Goal: Ask a question: Seek information or help from site administrators or community

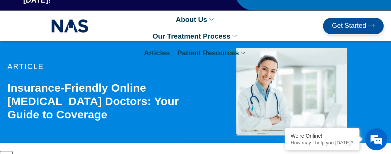
scroll to position [30, 0]
click at [346, 22] on span "Get Started" at bounding box center [349, 25] width 34 height 7
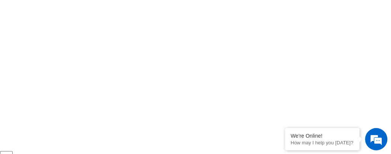
scroll to position [536, 0]
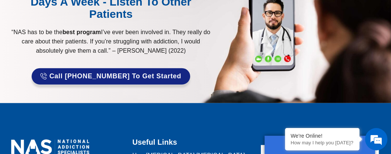
scroll to position [883, 0]
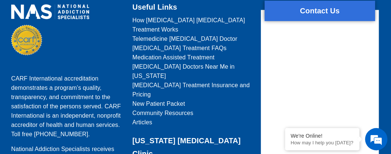
drag, startPoint x: 387, startPoint y: 132, endPoint x: 387, endPoint y: 112, distance: 20.1
type textarea "**********"
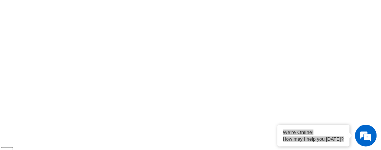
scroll to position [522, 0]
